Goal: Task Accomplishment & Management: Use online tool/utility

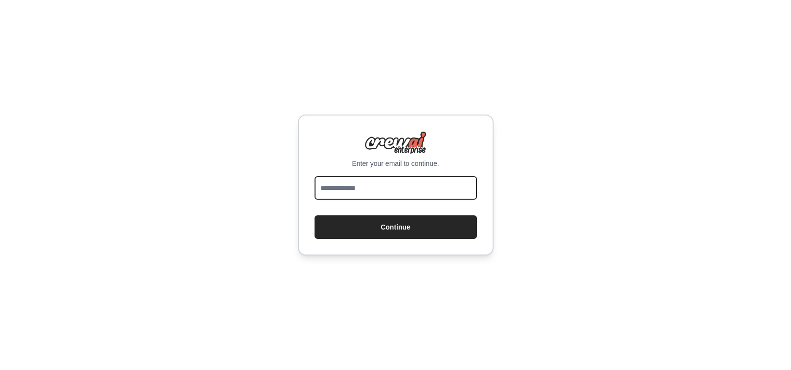
click at [352, 185] on input "email" at bounding box center [396, 187] width 162 height 23
type input "**********"
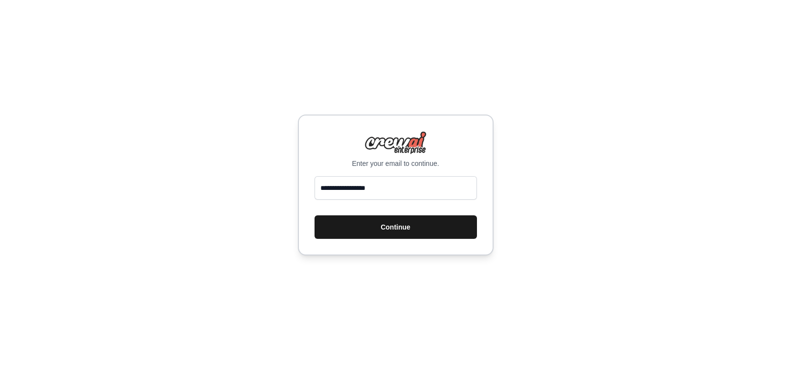
click at [401, 226] on button "Continue" at bounding box center [396, 226] width 162 height 23
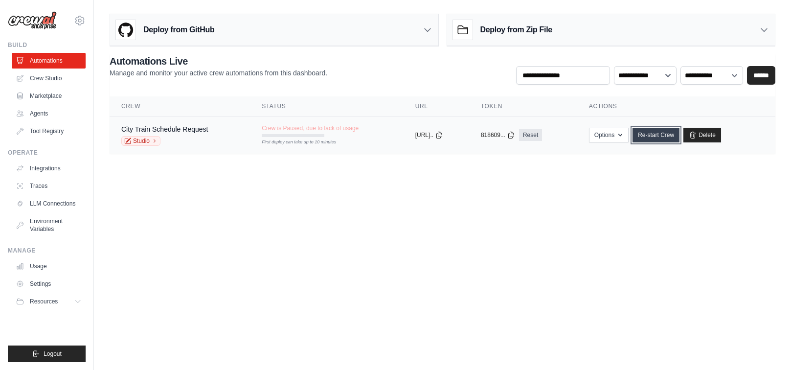
click at [668, 131] on link "Re-start Crew" at bounding box center [656, 135] width 47 height 15
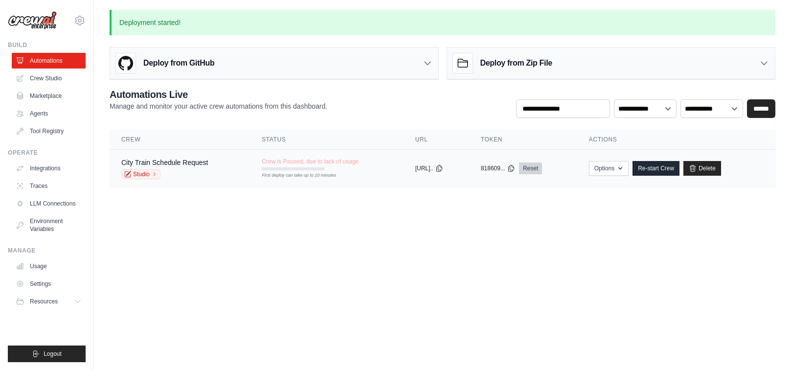
click at [547, 166] on div "818609... Reset" at bounding box center [523, 168] width 85 height 12
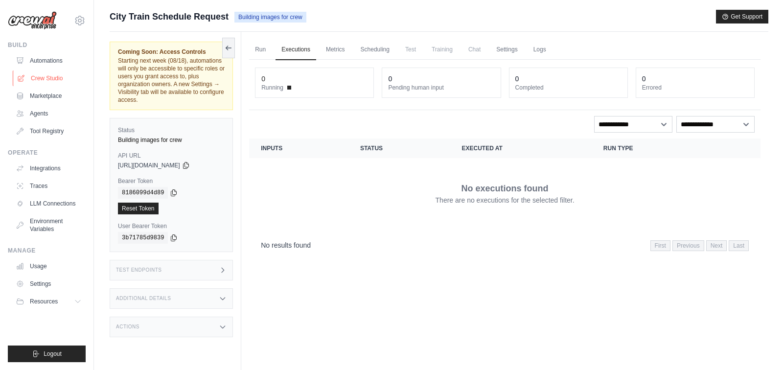
click at [54, 76] on link "Crew Studio" at bounding box center [50, 78] width 74 height 16
click at [36, 93] on link "Marketplace" at bounding box center [50, 96] width 74 height 16
